Goal: Find contact information: Find contact information

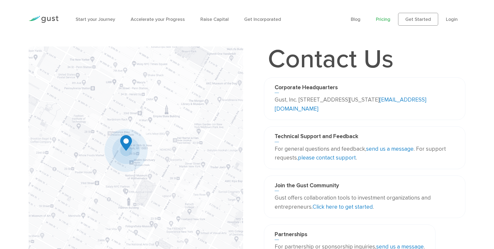
click at [384, 21] on link "Pricing" at bounding box center [383, 20] width 14 height 6
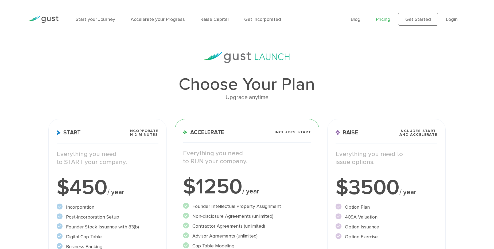
click at [384, 20] on link "Pricing" at bounding box center [383, 20] width 14 height 6
click at [452, 20] on link "Login" at bounding box center [452, 20] width 12 height 6
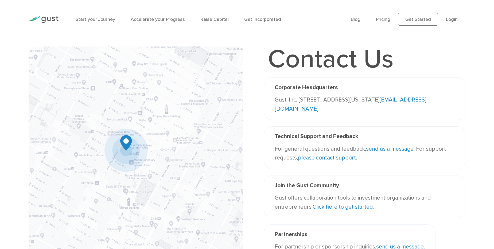
click at [306, 110] on link "info@gust.com" at bounding box center [351, 105] width 152 height 16
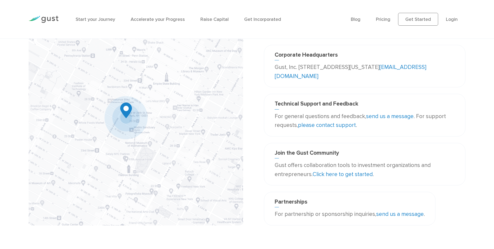
scroll to position [32, 0]
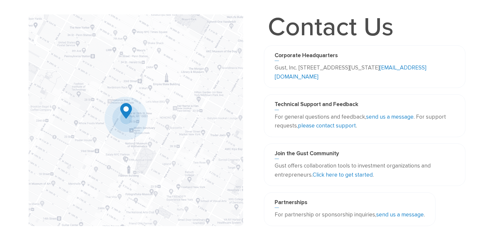
click at [387, 142] on div "Technical Support and Feedback For general questions and feedback, send us a me…" at bounding box center [365, 118] width 202 height 49
